Goal: Task Accomplishment & Management: Manage account settings

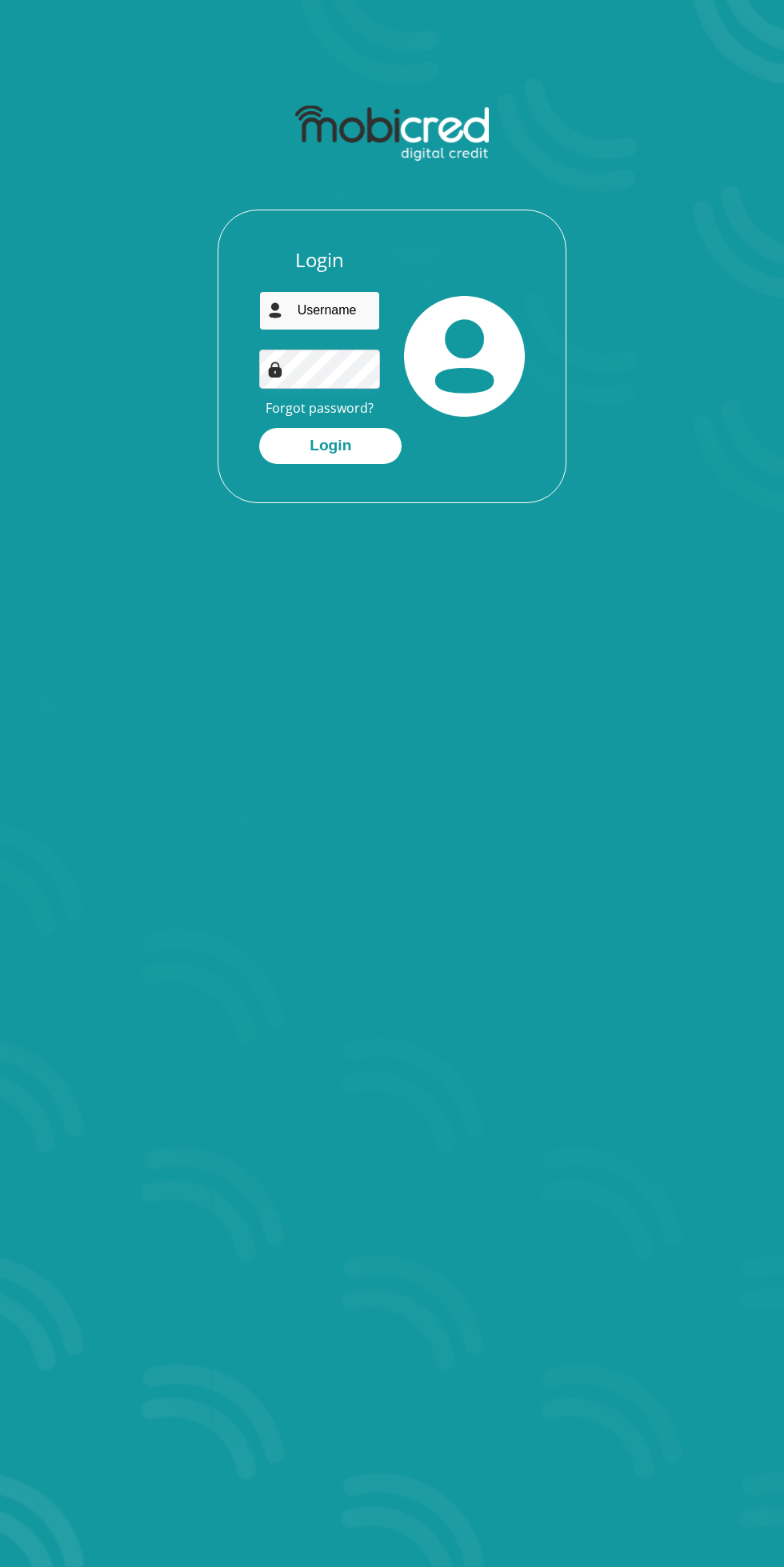
click at [334, 309] on input "email" at bounding box center [319, 311] width 120 height 39
click at [336, 316] on input "email" at bounding box center [319, 311] width 120 height 39
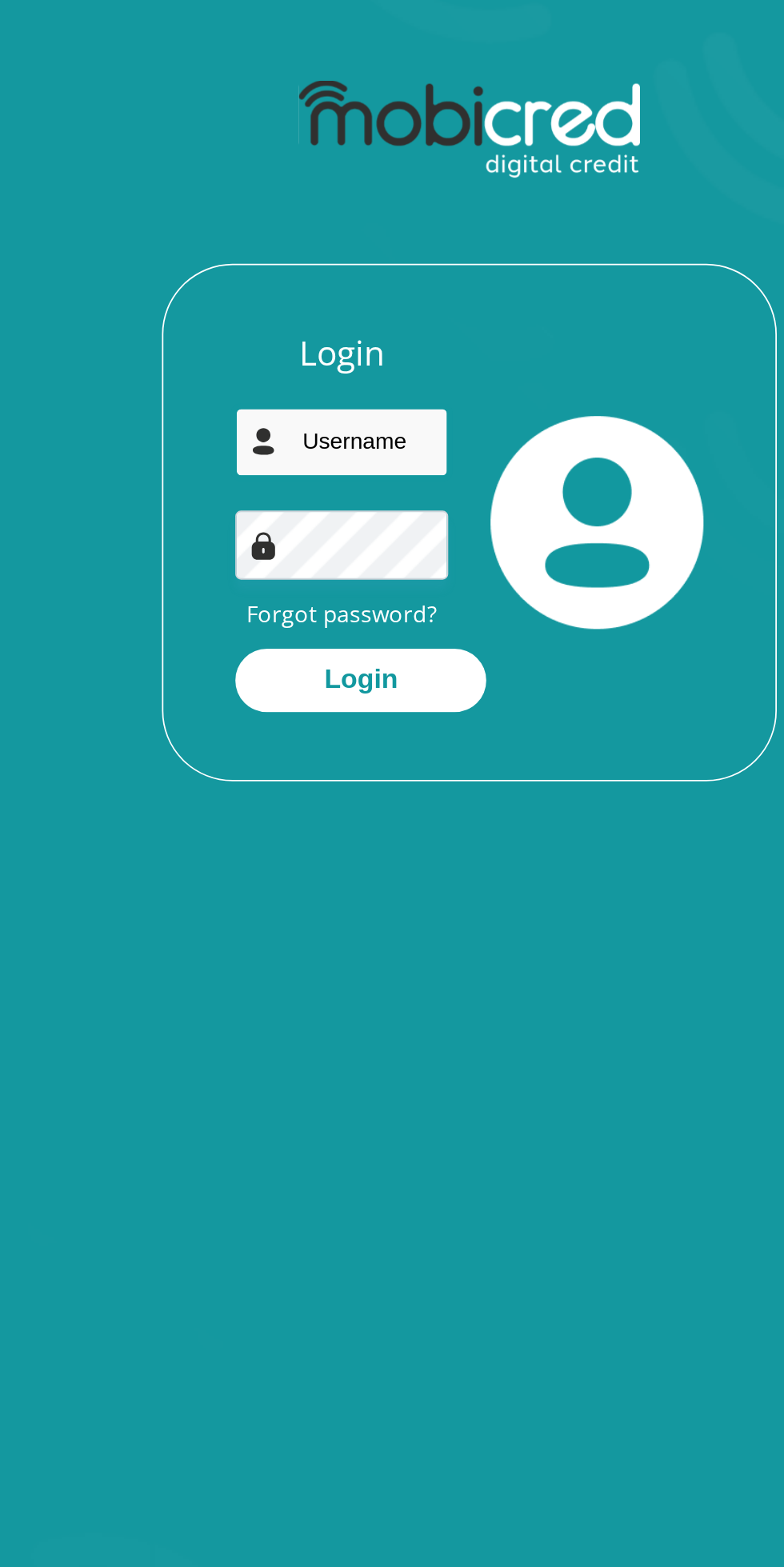
type input "[PERSON_NAME][EMAIL_ADDRESS][DOMAIN_NAME]"
click at [336, 445] on button "Login" at bounding box center [330, 446] width 143 height 36
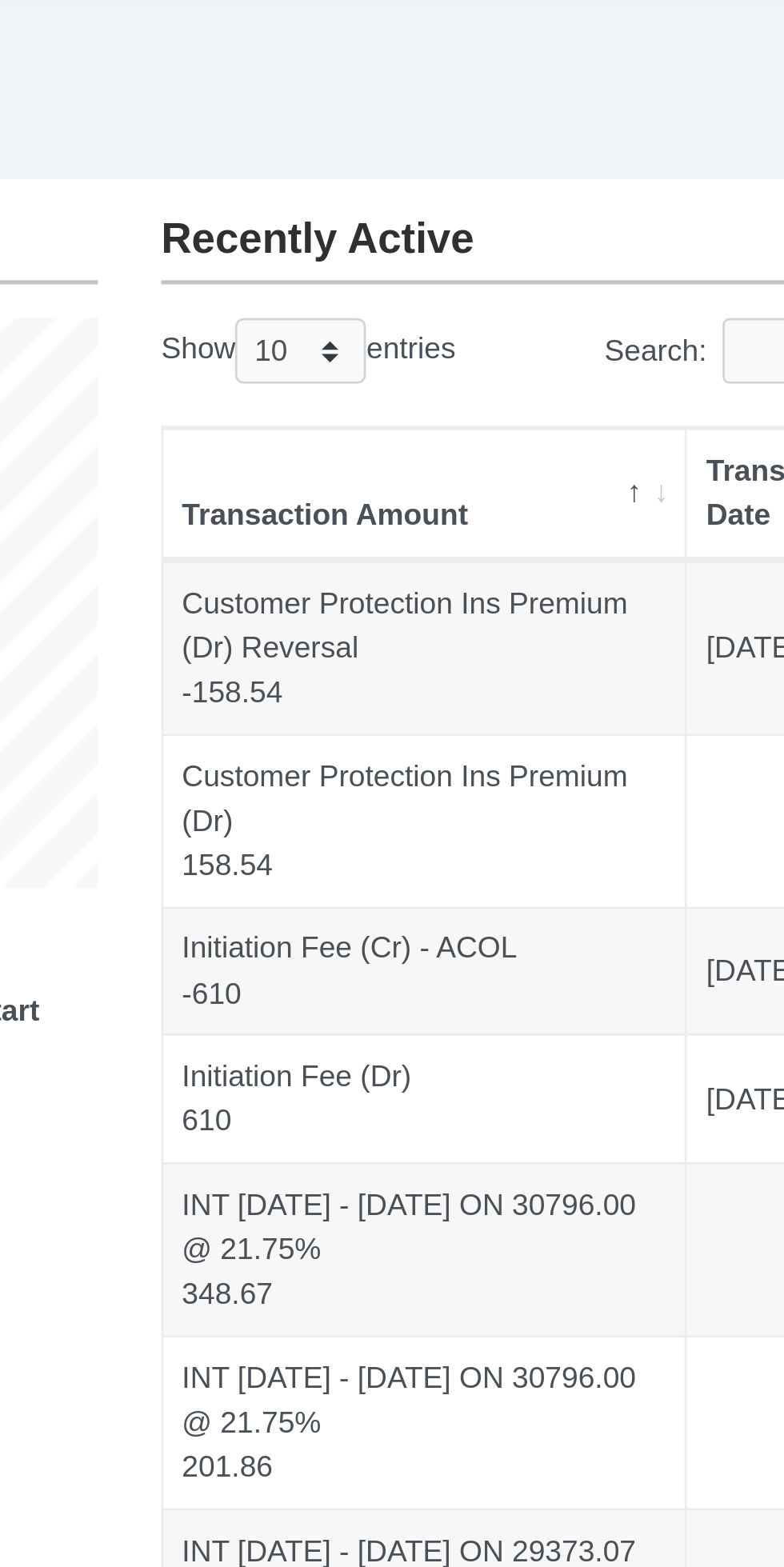
click at [468, 338] on td "Customer Protection Ins Premium (Dr) Reversal -158.54" at bounding box center [456, 329] width 199 height 65
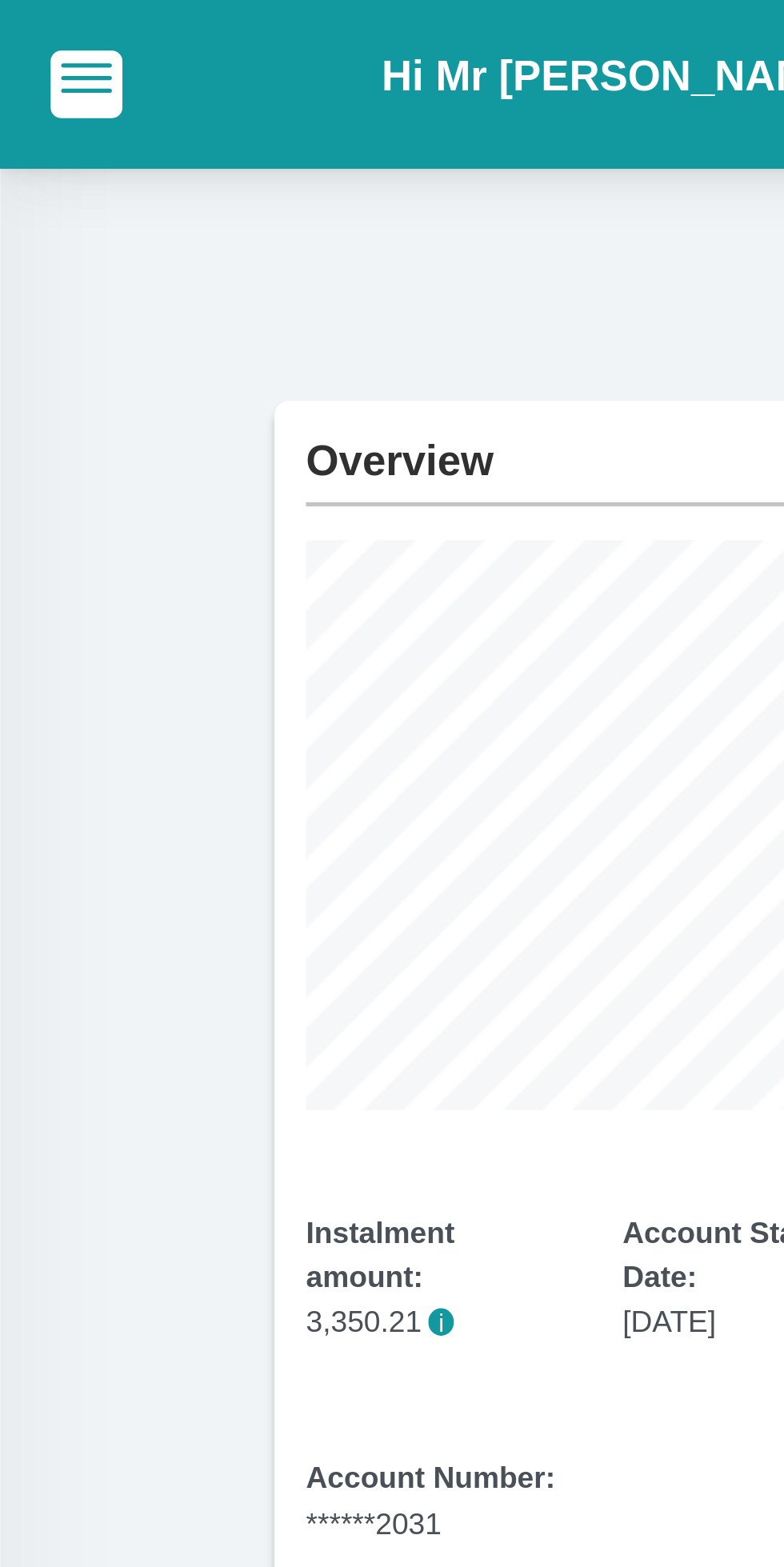
click at [31, 32] on span "button" at bounding box center [32, 29] width 20 height 11
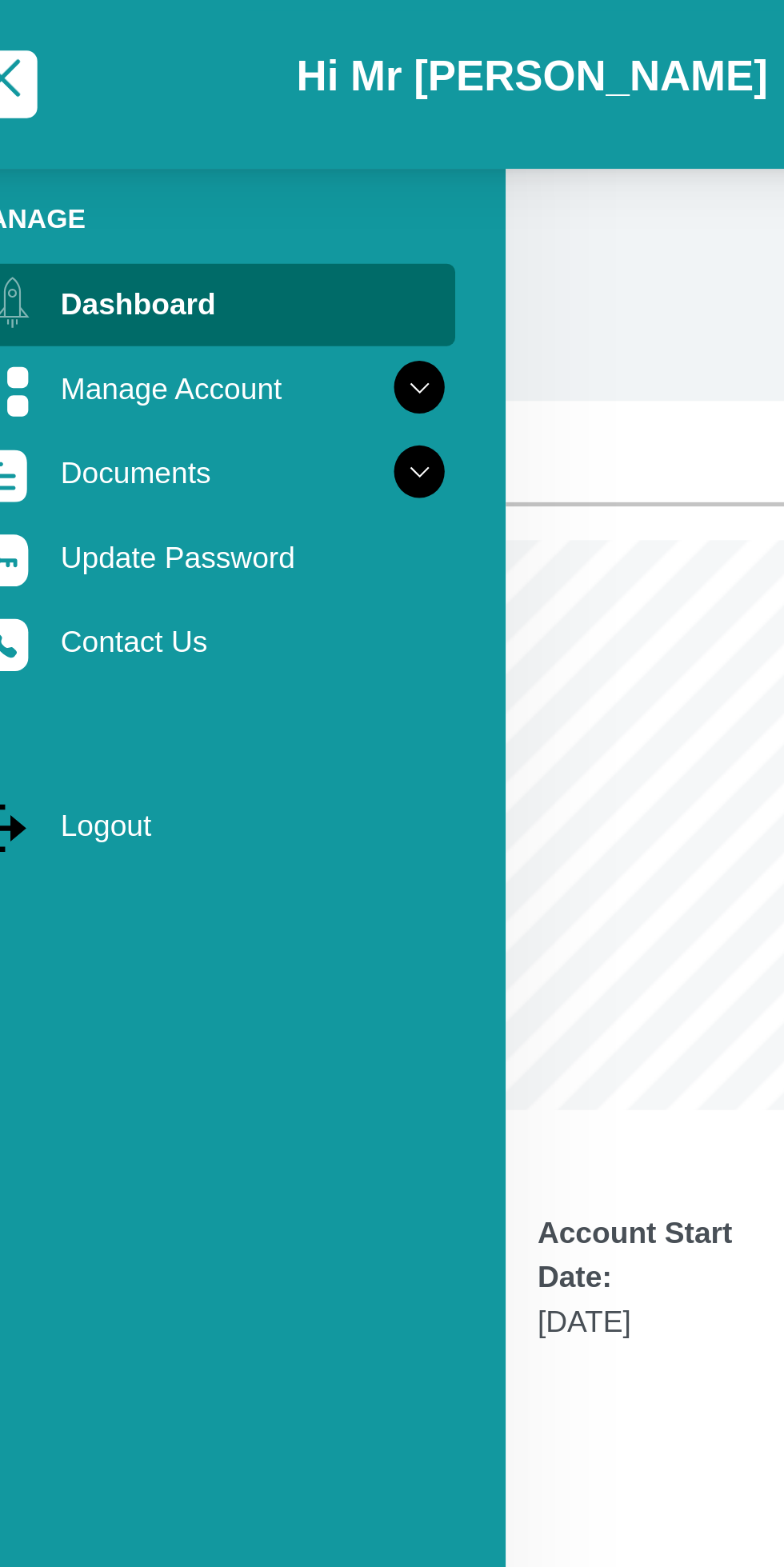
click at [128, 149] on link "Manage Account" at bounding box center [112, 148] width 186 height 31
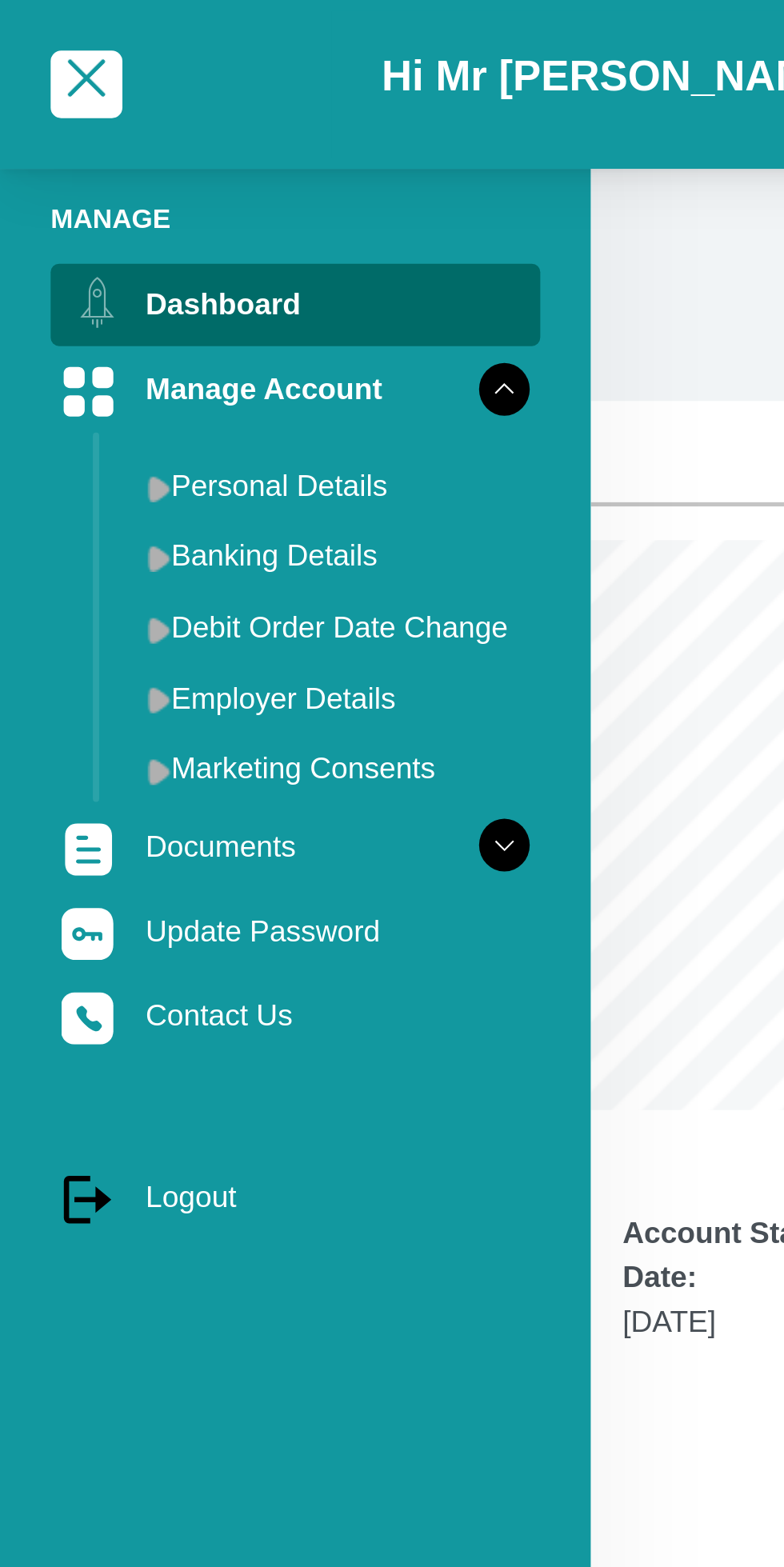
click at [116, 358] on link "Update Password" at bounding box center [112, 353] width 186 height 31
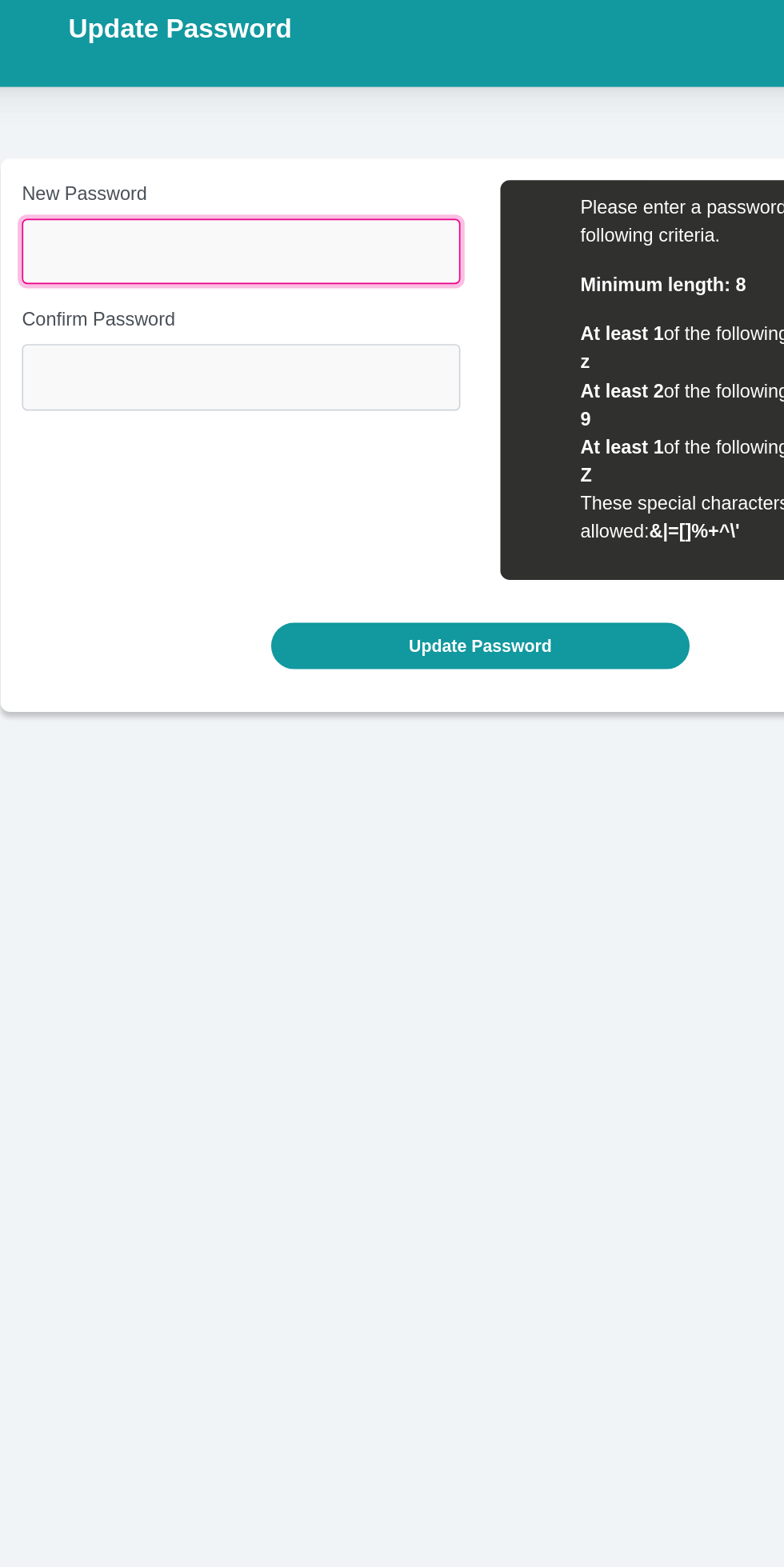
click at [257, 157] on input "New Password" at bounding box center [249, 163] width 263 height 39
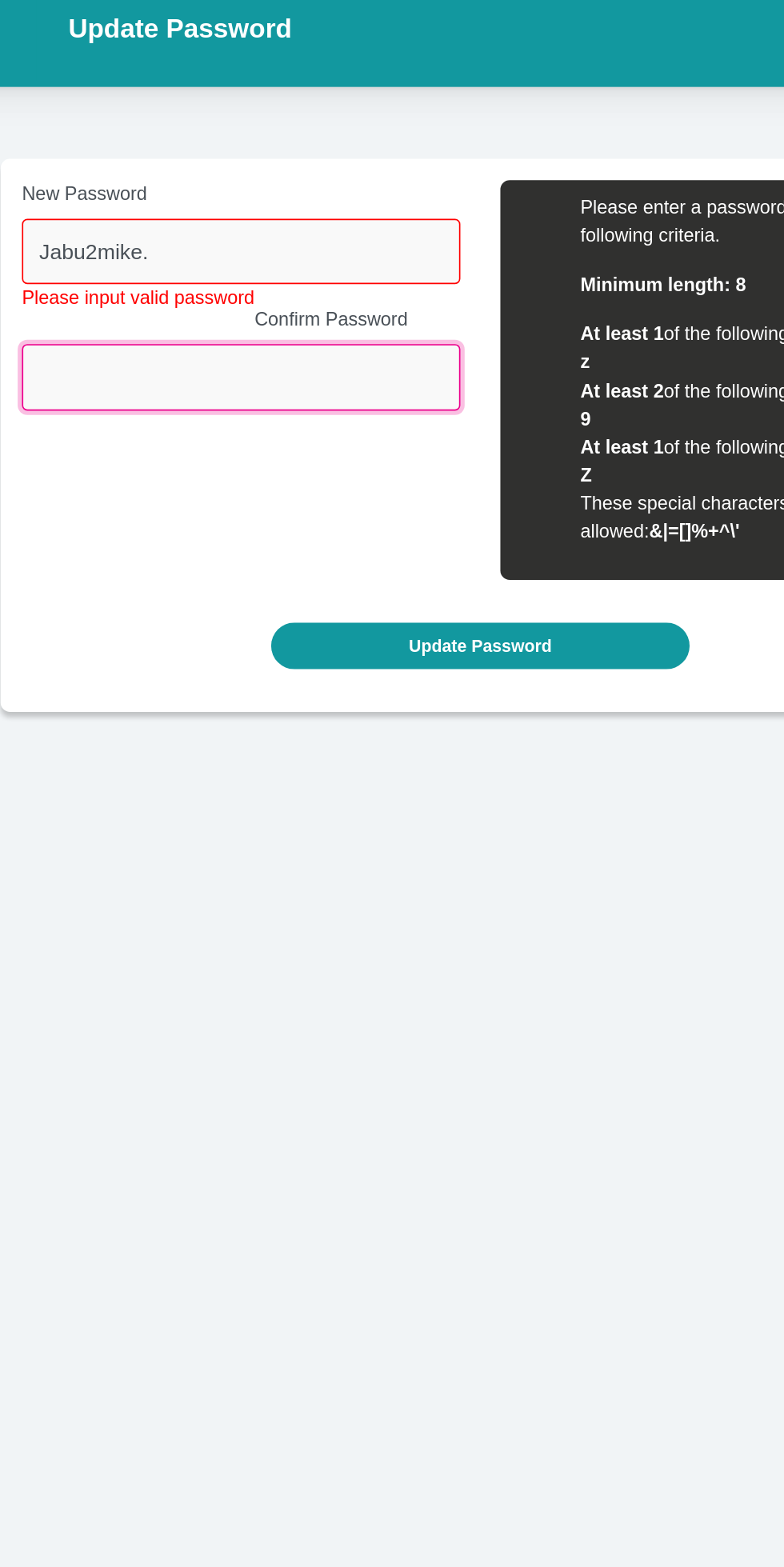
click at [170, 250] on input "Confirm Password" at bounding box center [249, 238] width 263 height 39
click at [181, 231] on input "Confirm Password" at bounding box center [249, 238] width 263 height 39
click at [149, 234] on input "Confirm Password" at bounding box center [249, 238] width 263 height 39
click at [235, 256] on input "Confirm Password" at bounding box center [249, 238] width 263 height 39
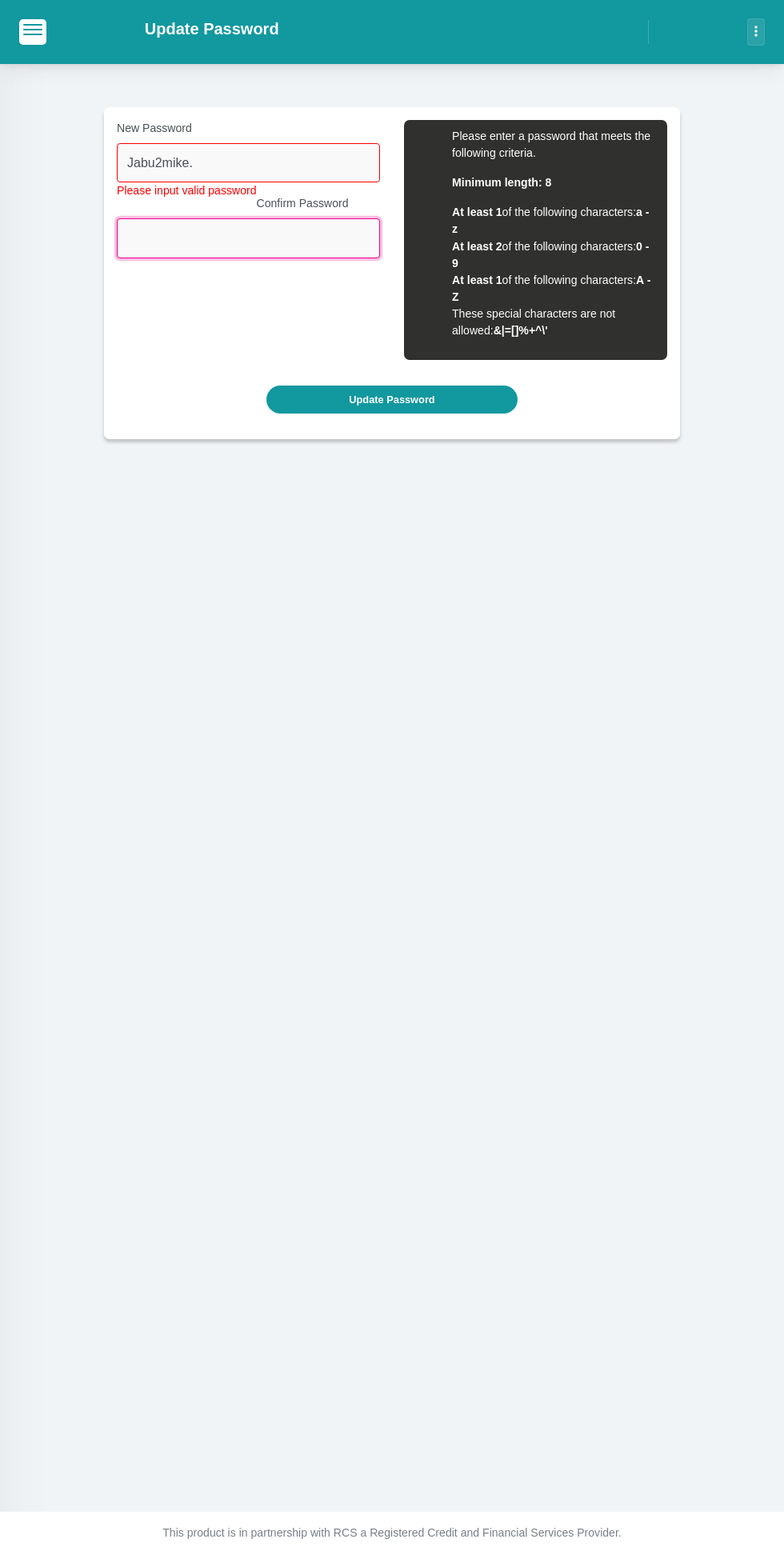
click at [244, 242] on input "Confirm Password" at bounding box center [249, 238] width 263 height 39
click at [160, 237] on input "Confirm Password" at bounding box center [249, 238] width 263 height 39
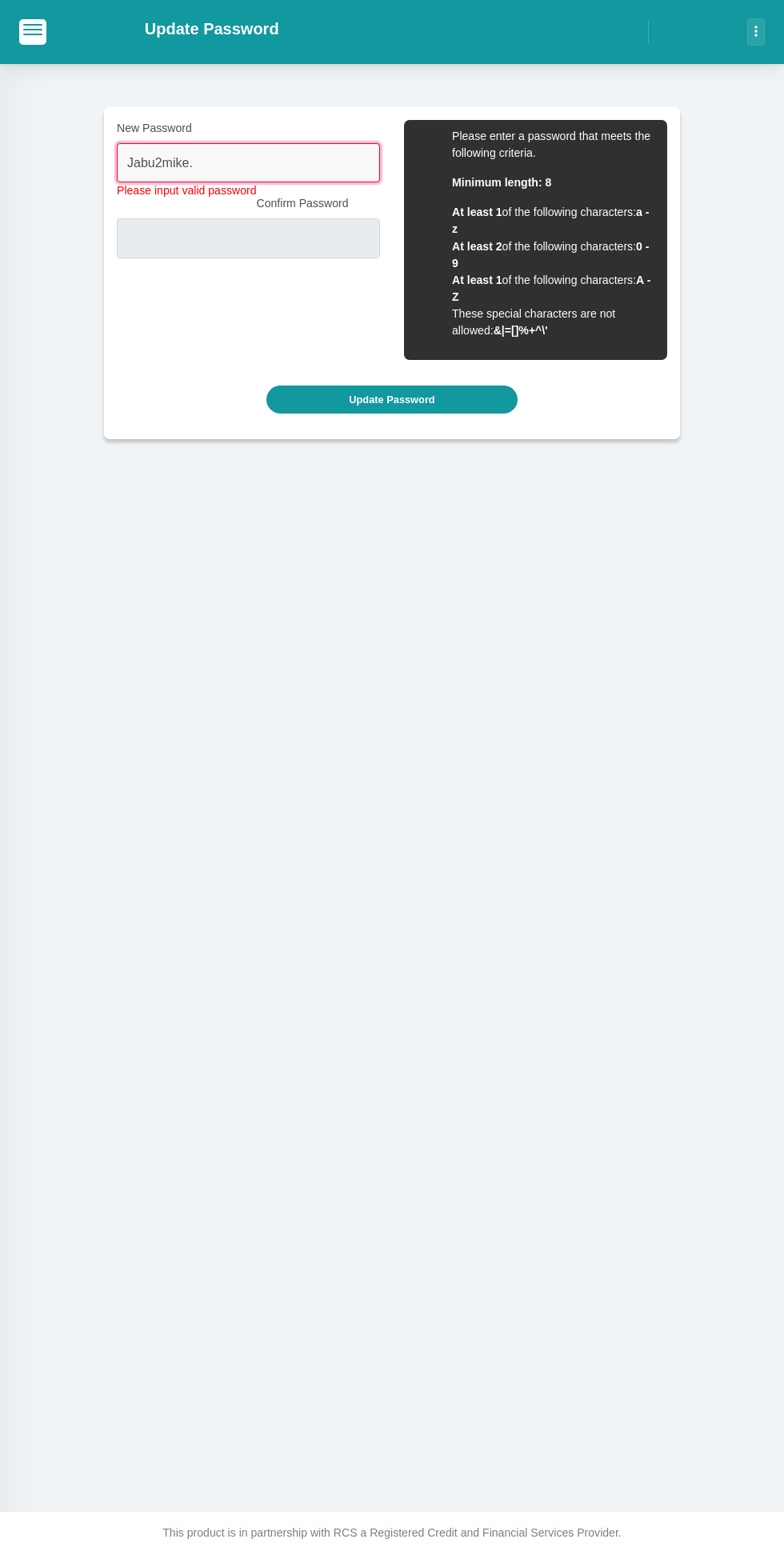
click at [257, 160] on input "Jabu2mike." at bounding box center [249, 163] width 263 height 39
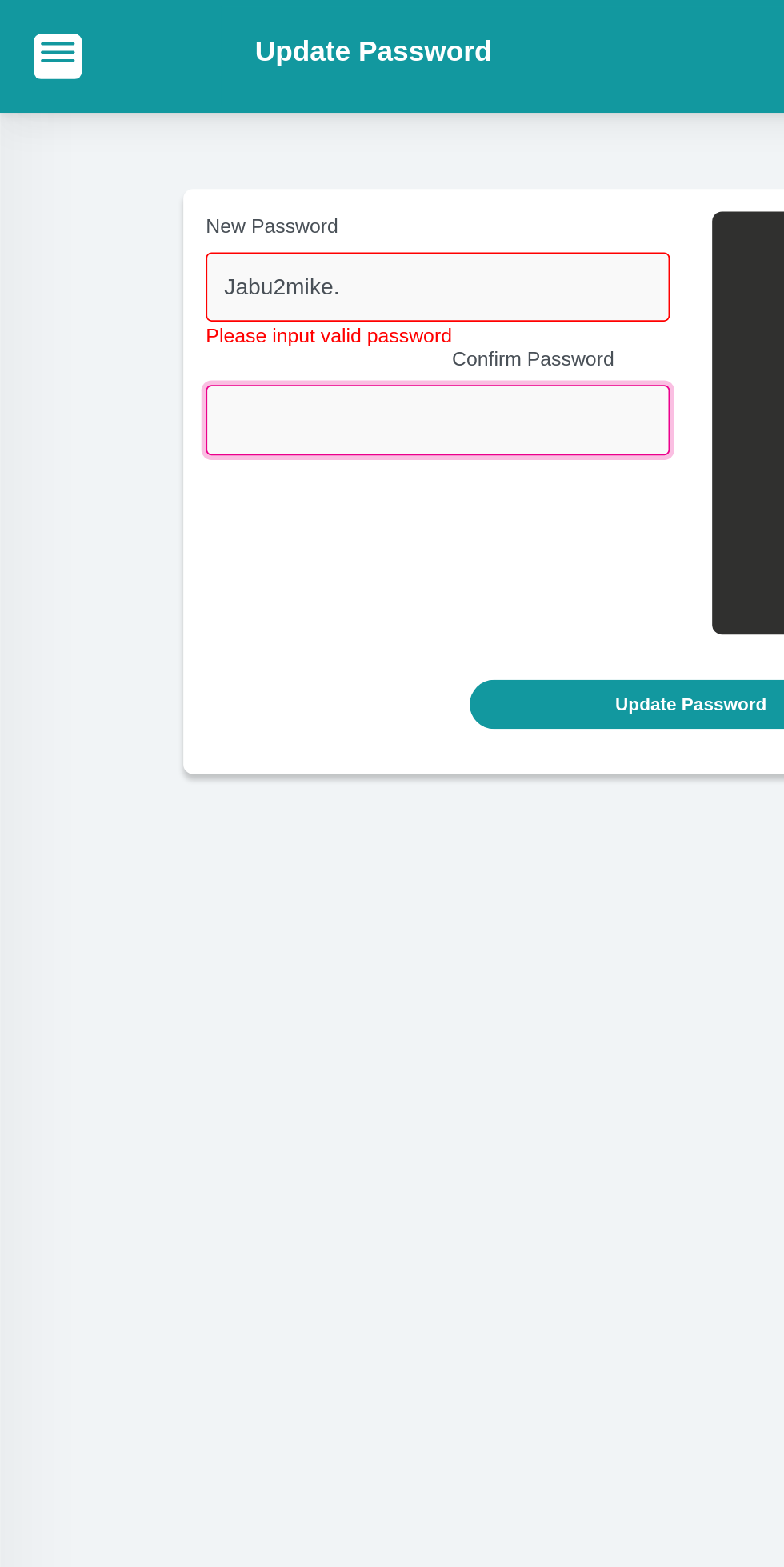
click at [145, 240] on input "Confirm Password" at bounding box center [249, 238] width 263 height 39
click at [302, 239] on input "Confirm Password" at bounding box center [249, 238] width 263 height 39
click at [162, 237] on input "Confirm Password" at bounding box center [249, 238] width 263 height 39
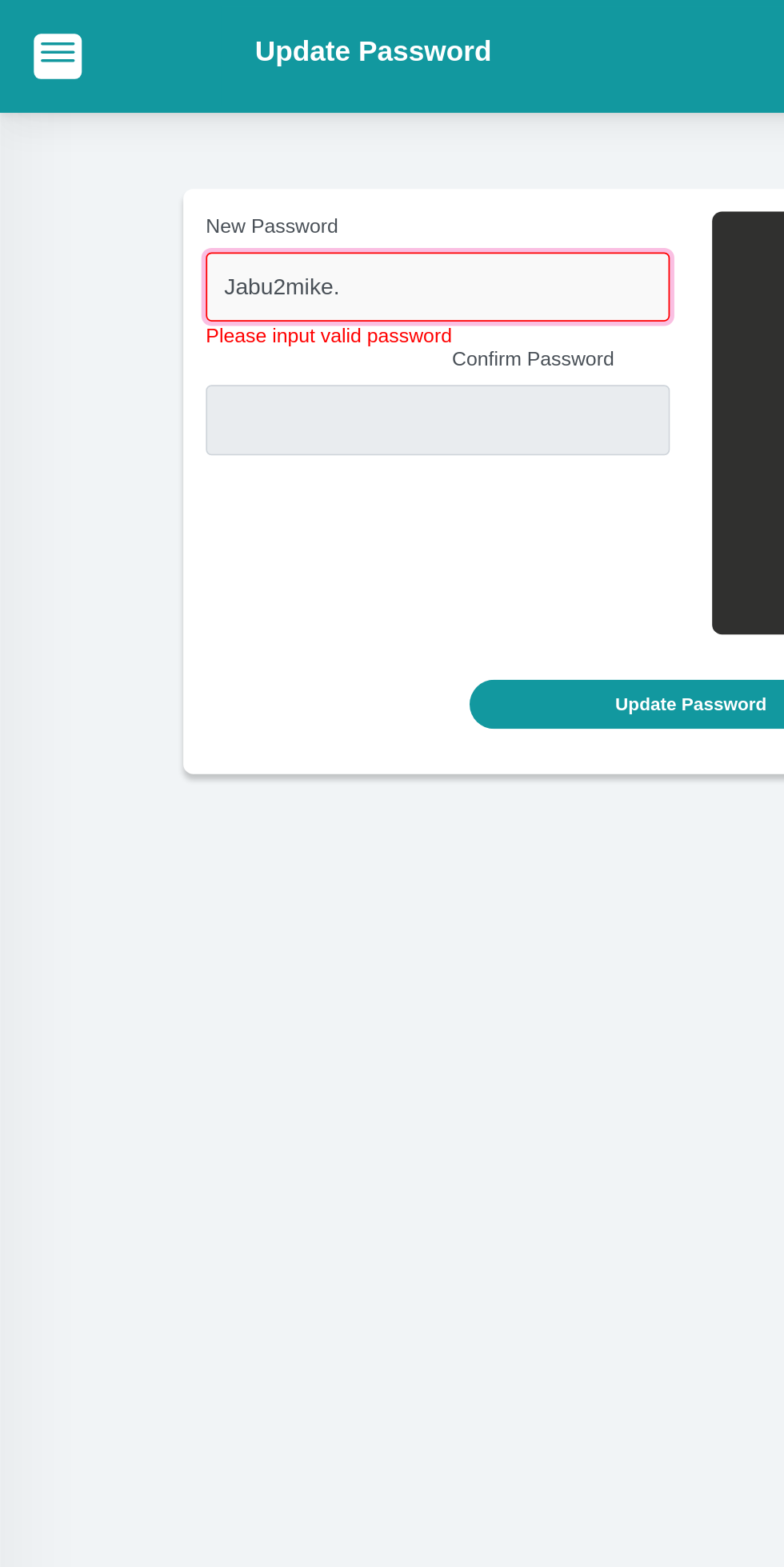
click at [220, 160] on input "Jabu2mike." at bounding box center [249, 163] width 263 height 39
type input "Jabu2mike."
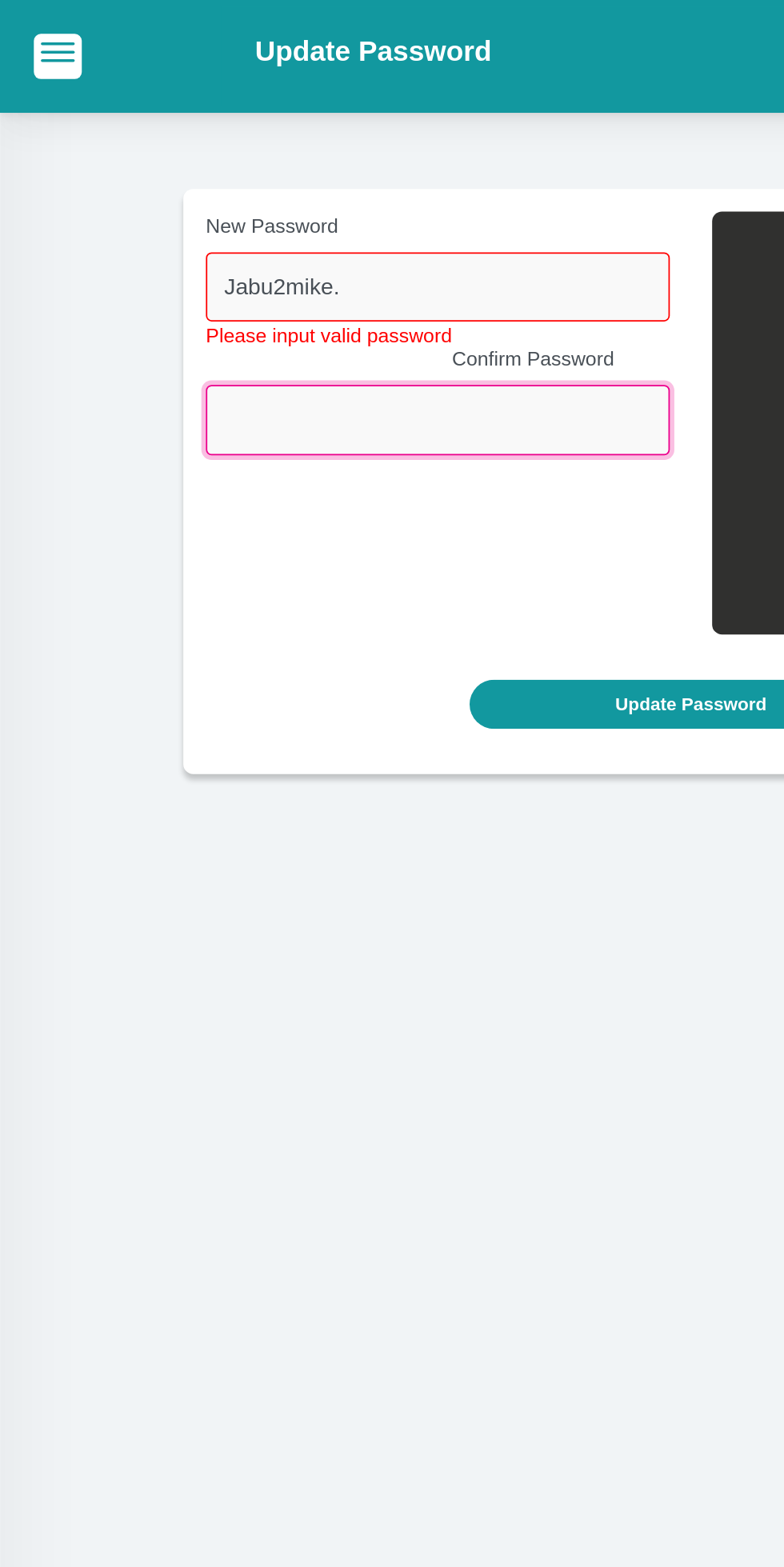
click at [158, 242] on input "Confirm Password" at bounding box center [249, 238] width 263 height 39
click at [164, 233] on input "Confirm Password" at bounding box center [249, 238] width 263 height 39
click at [135, 226] on input "Confirm Password" at bounding box center [249, 238] width 263 height 39
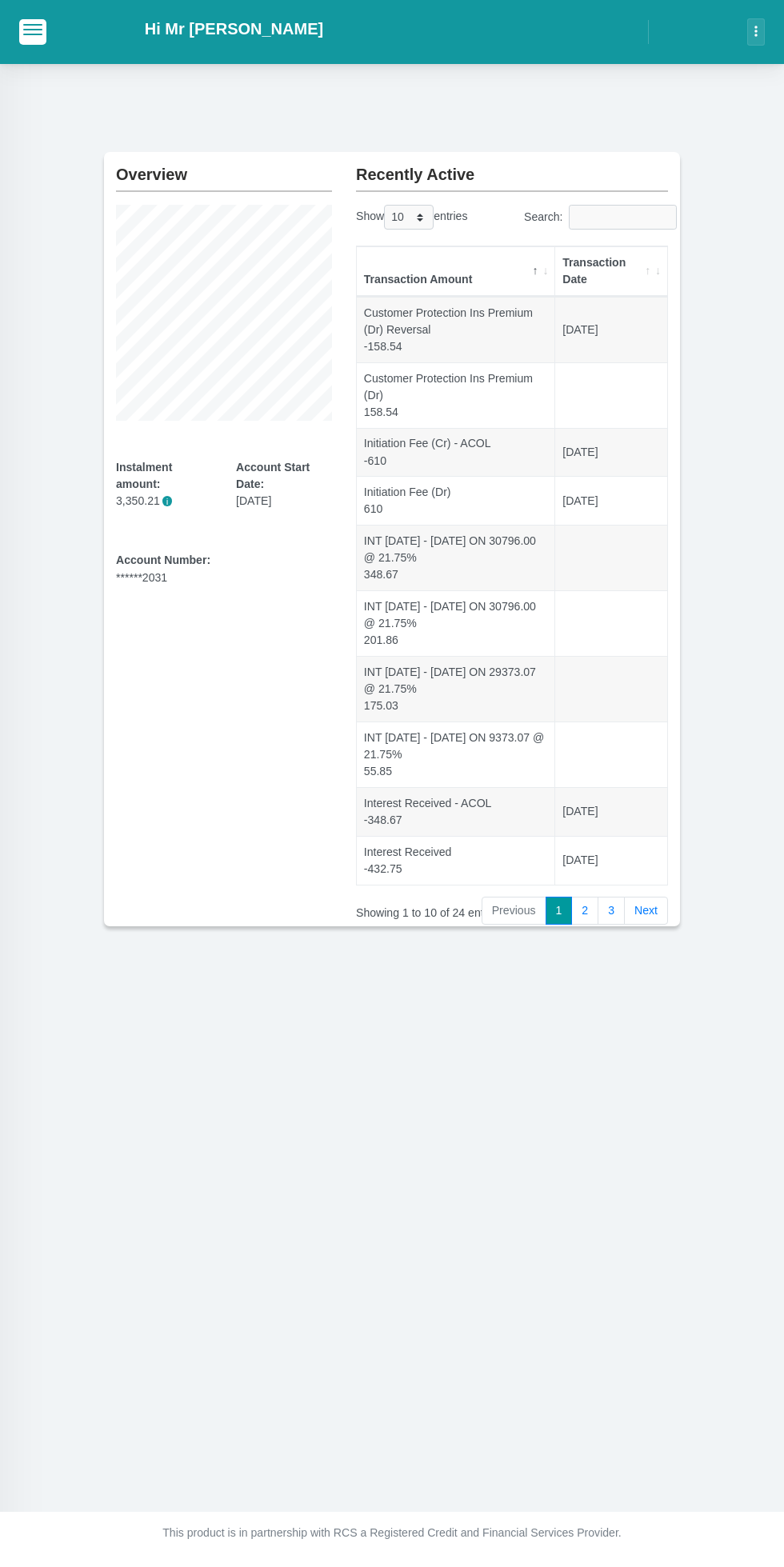
click at [32, 25] on span "button" at bounding box center [32, 25] width 20 height 2
